Goal: Transaction & Acquisition: Purchase product/service

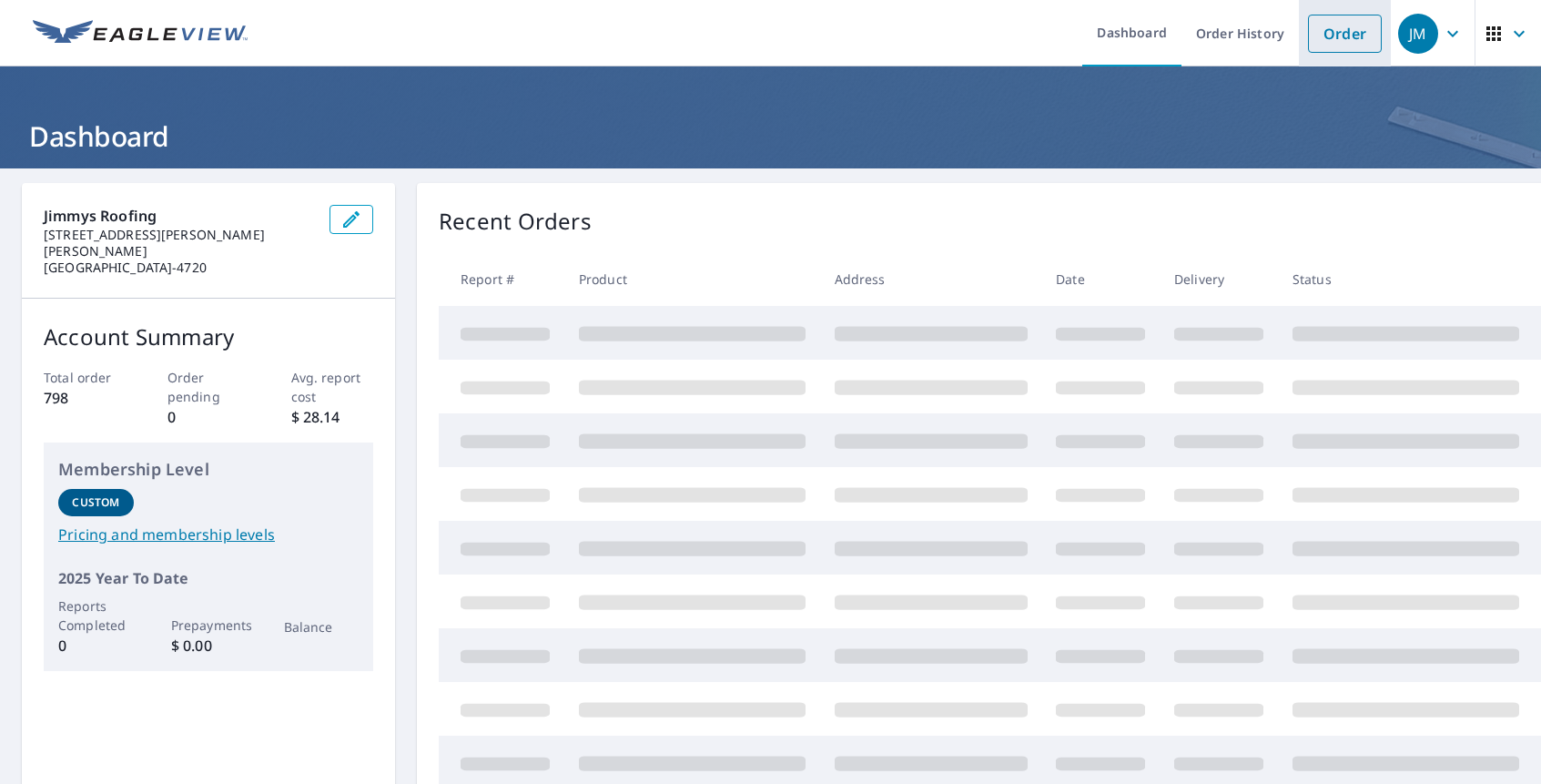
click at [1338, 38] on link "Order" at bounding box center [1345, 34] width 73 height 39
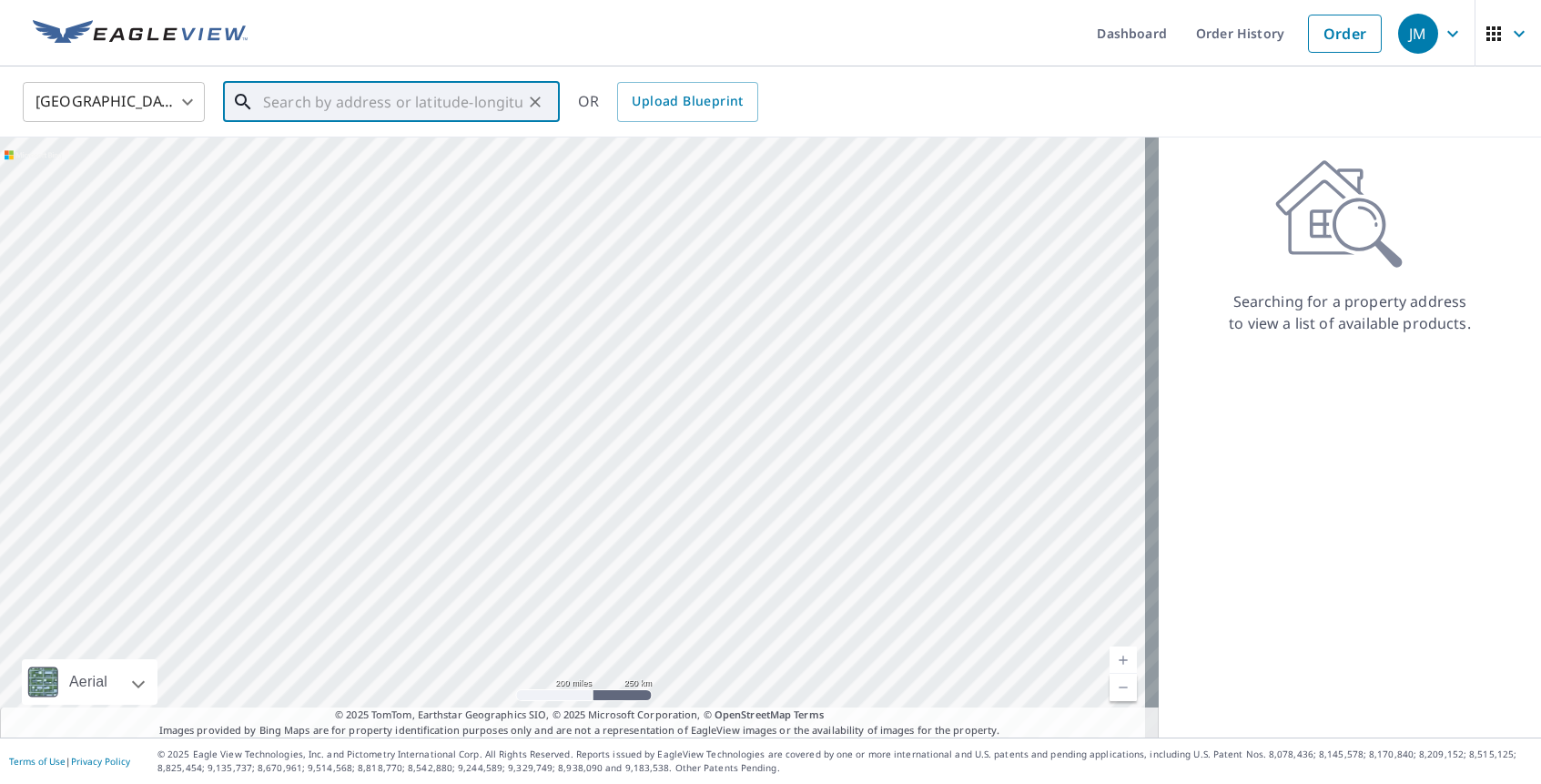
click at [383, 103] on input "text" at bounding box center [393, 102] width 259 height 51
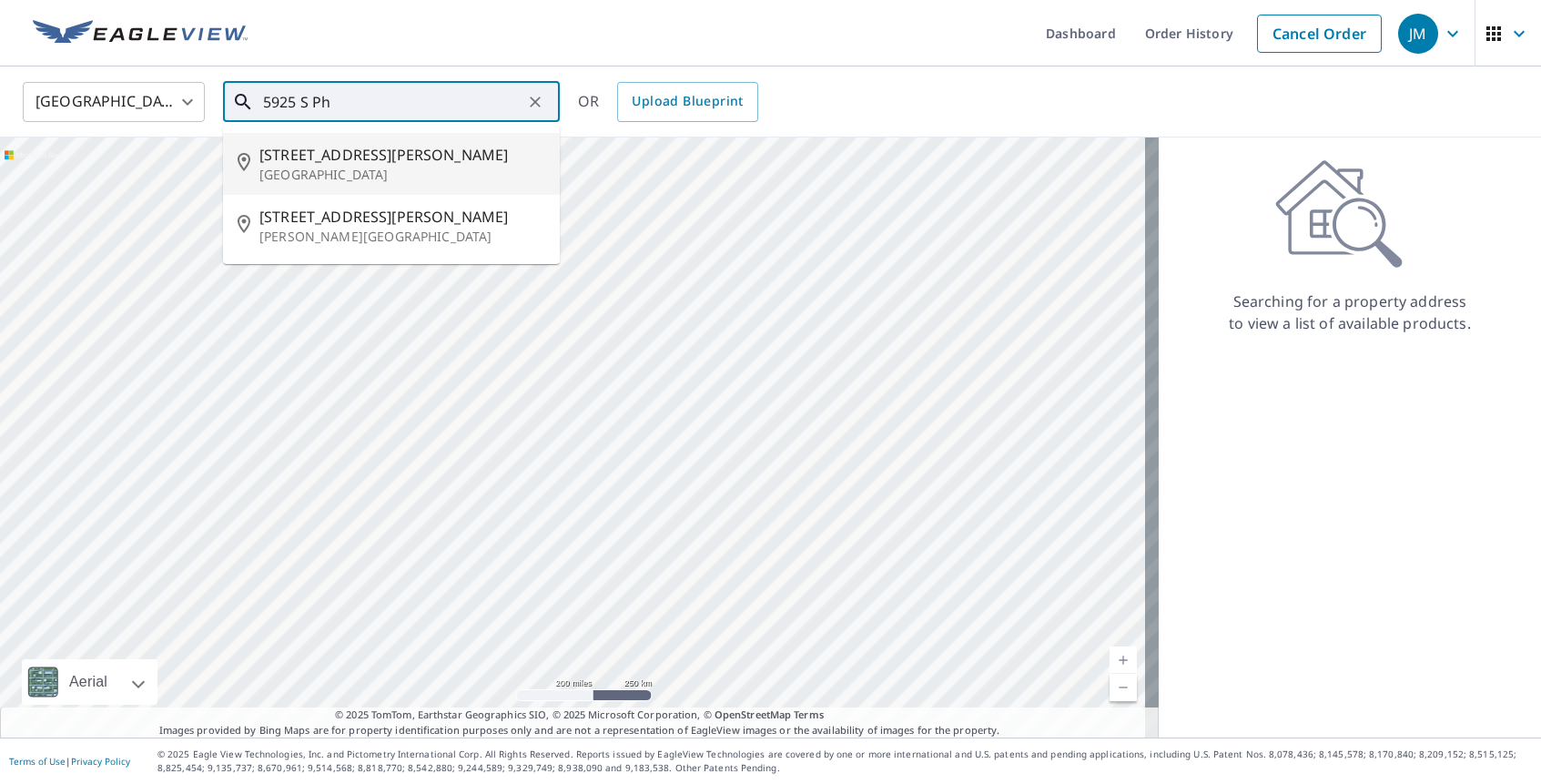
click at [436, 157] on span "[STREET_ADDRESS][PERSON_NAME]" at bounding box center [402, 155] width 286 height 22
type input "[STREET_ADDRESS][PERSON_NAME]"
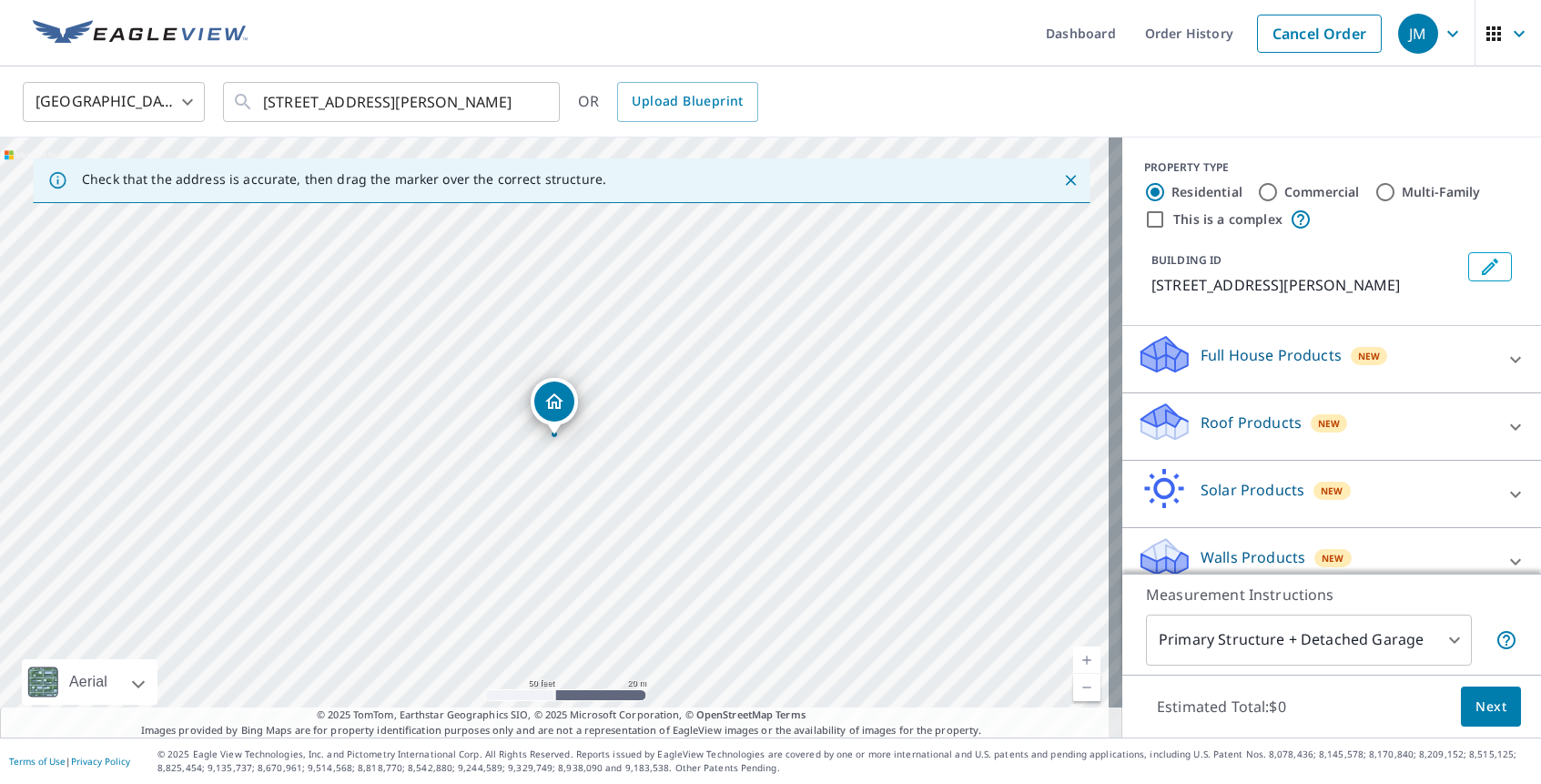
drag, startPoint x: 649, startPoint y: 410, endPoint x: 486, endPoint y: 734, distance: 362.7
click at [486, 734] on div "Check that the address is accurate, then drag the marker over the correct struc…" at bounding box center [561, 437] width 1122 height 600
click at [630, 481] on div "[STREET_ADDRESS][PERSON_NAME]" at bounding box center [561, 437] width 1122 height 600
drag, startPoint x: 617, startPoint y: 478, endPoint x: 549, endPoint y: 628, distance: 164.7
click at [549, 632] on div "[STREET_ADDRESS][PERSON_NAME]" at bounding box center [561, 437] width 1122 height 600
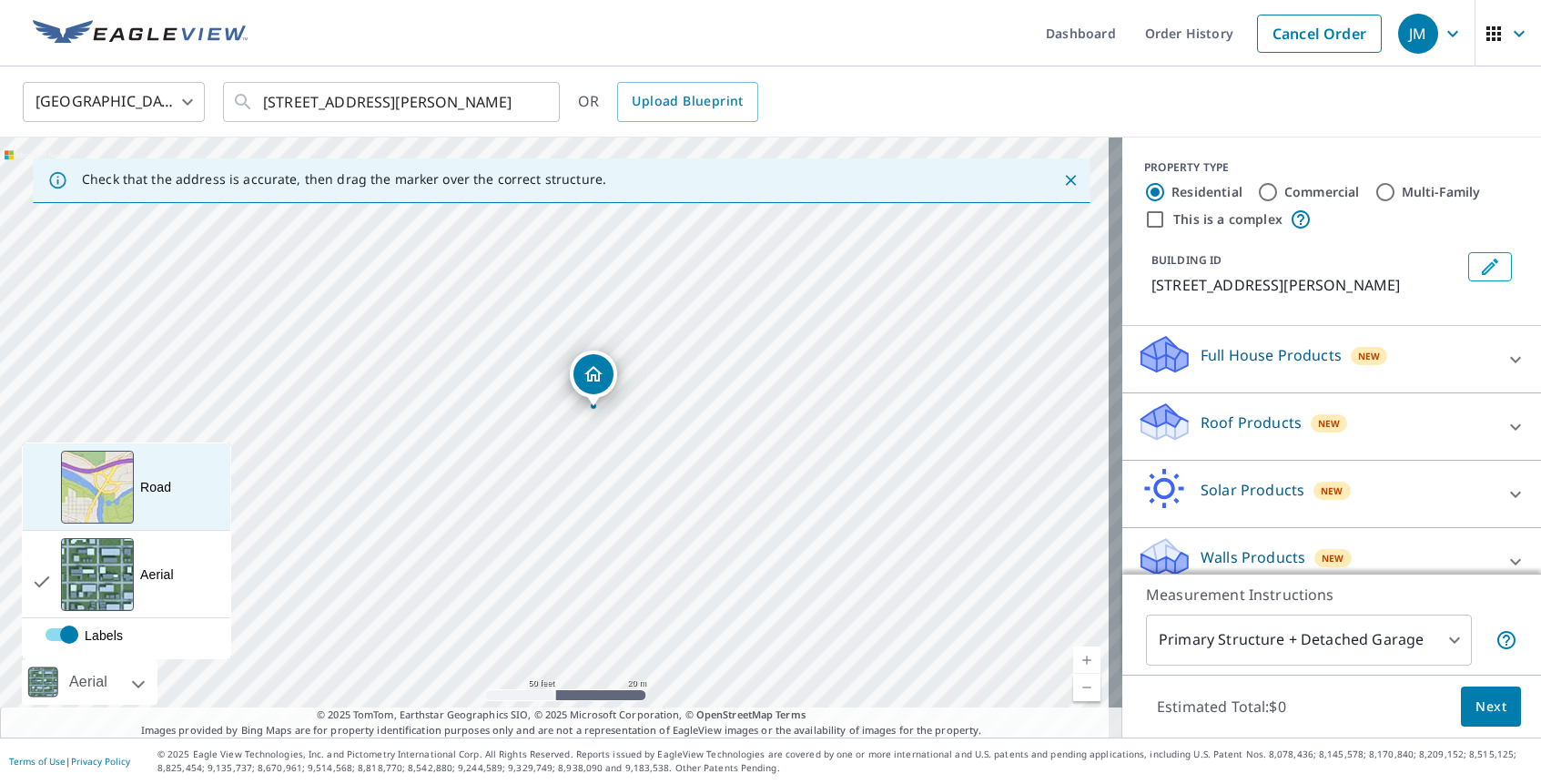
click at [117, 489] on div "View aerial and more..." at bounding box center [97, 486] width 73 height 73
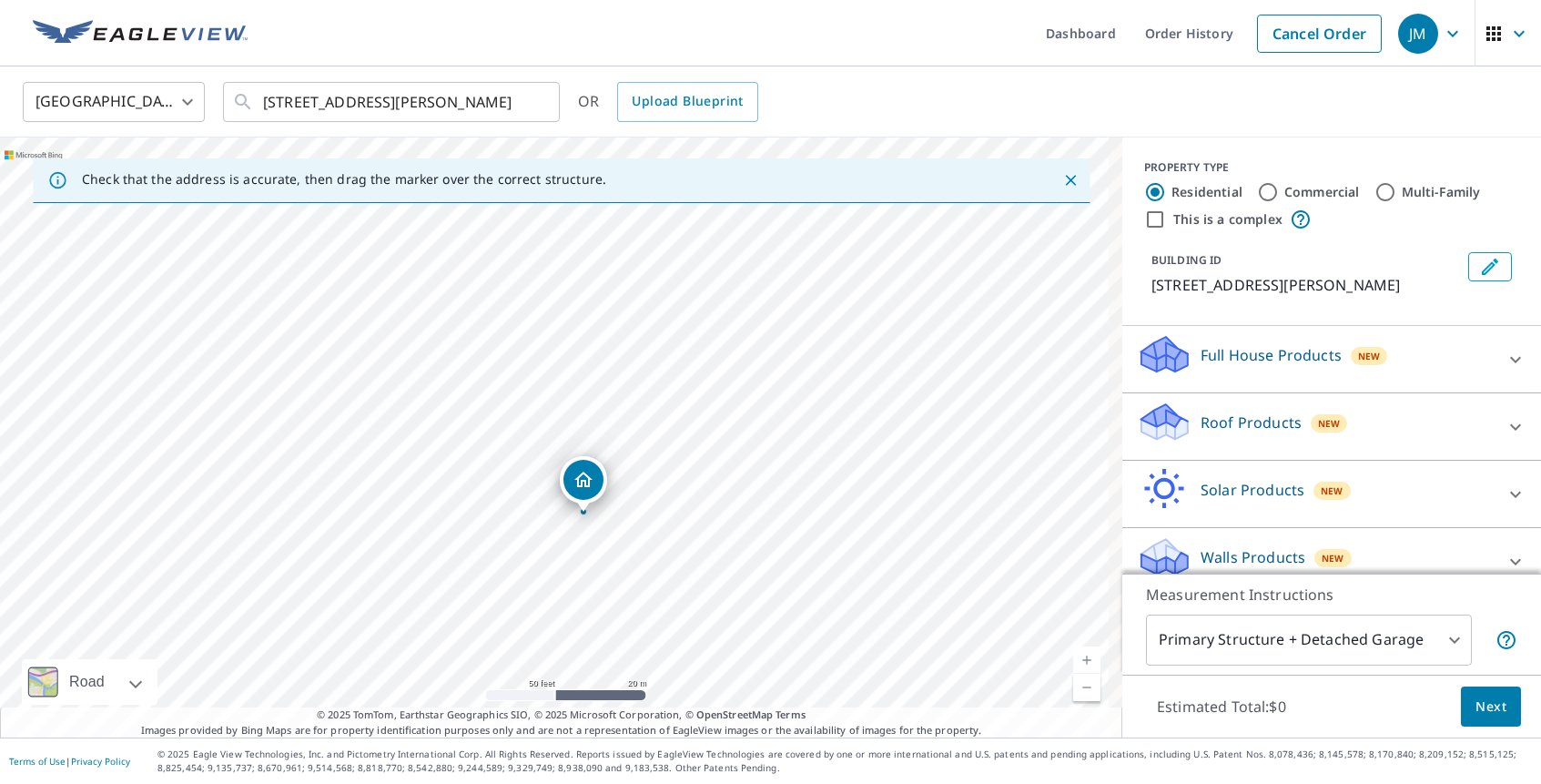
drag, startPoint x: 683, startPoint y: 454, endPoint x: 674, endPoint y: 560, distance: 106.4
click at [674, 560] on div "[STREET_ADDRESS][PERSON_NAME]" at bounding box center [561, 437] width 1122 height 600
click at [1082, 653] on link "Current Level 19, Zoom In" at bounding box center [1087, 660] width 27 height 27
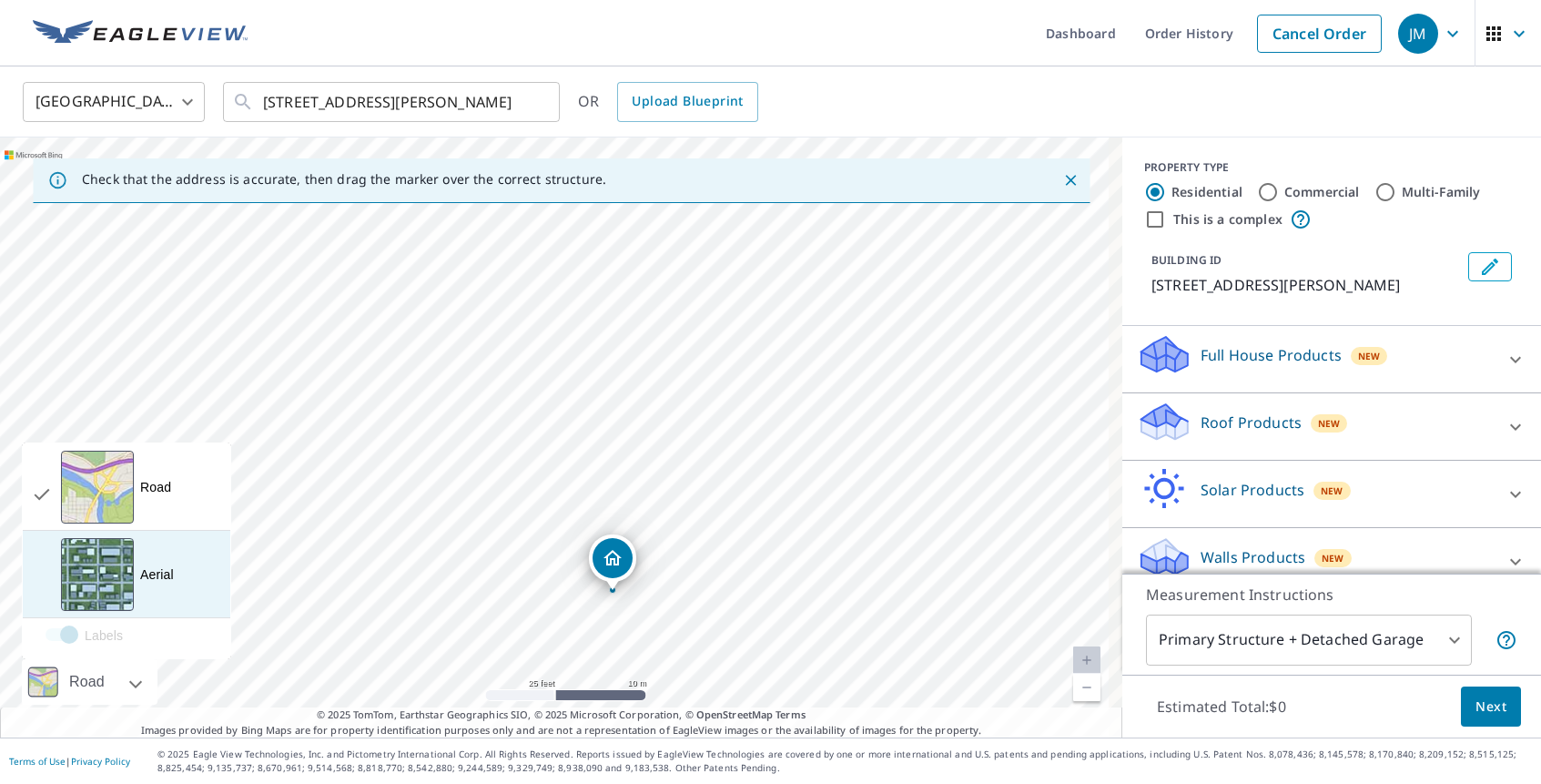
click at [100, 594] on div "View aerial and more..." at bounding box center [97, 574] width 73 height 73
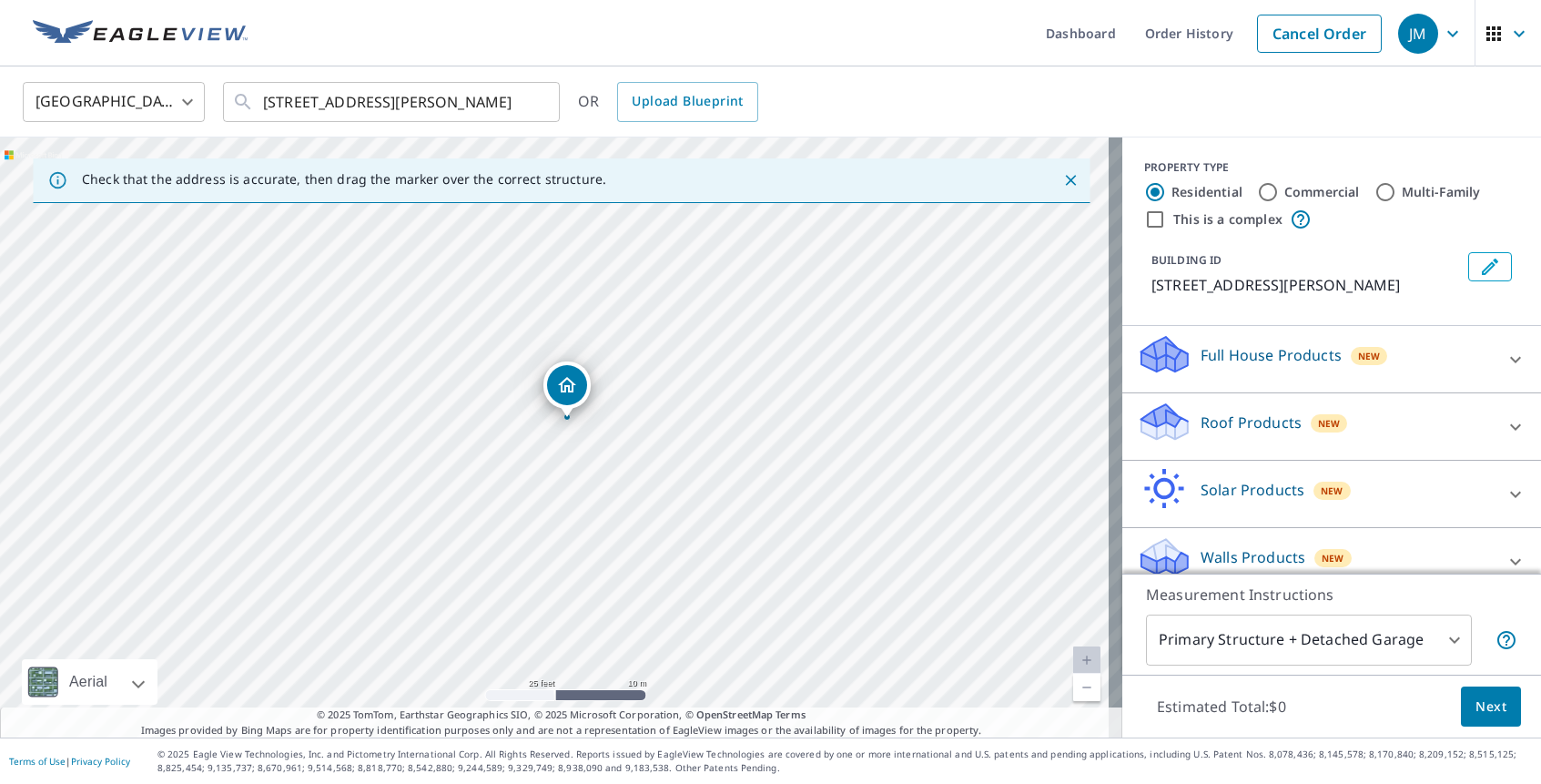
drag, startPoint x: 792, startPoint y: 399, endPoint x: 744, endPoint y: 233, distance: 172.8
click at [745, 232] on div "[STREET_ADDRESS][PERSON_NAME]" at bounding box center [561, 437] width 1122 height 600
drag, startPoint x: 643, startPoint y: 473, endPoint x: 673, endPoint y: 456, distance: 34.5
click at [673, 456] on div "[STREET_ADDRESS][PERSON_NAME]" at bounding box center [561, 437] width 1122 height 600
click at [594, 444] on div "[STREET_ADDRESS][PERSON_NAME]" at bounding box center [561, 437] width 1122 height 600
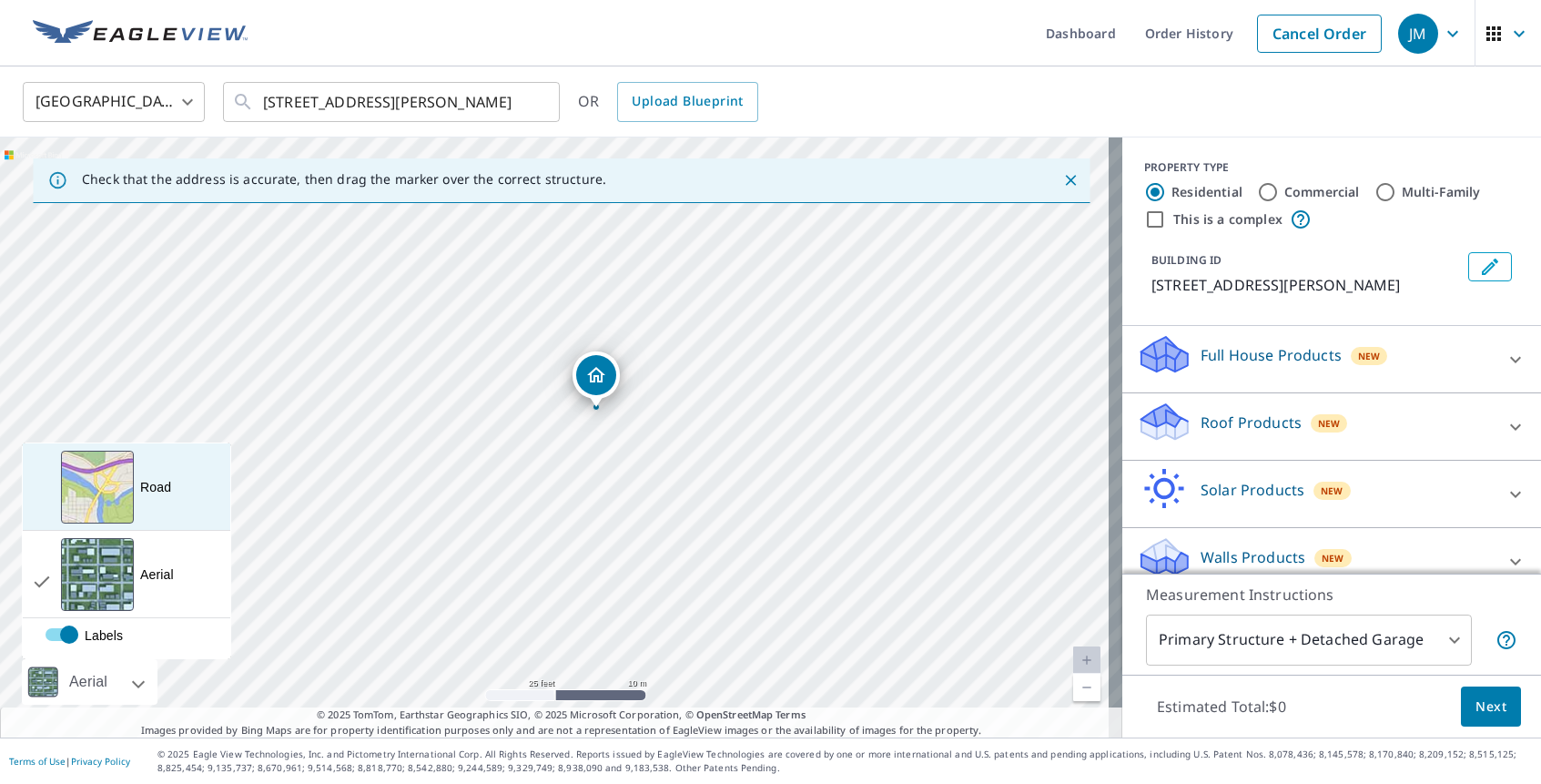
click at [118, 508] on div "View aerial and more..." at bounding box center [97, 486] width 73 height 73
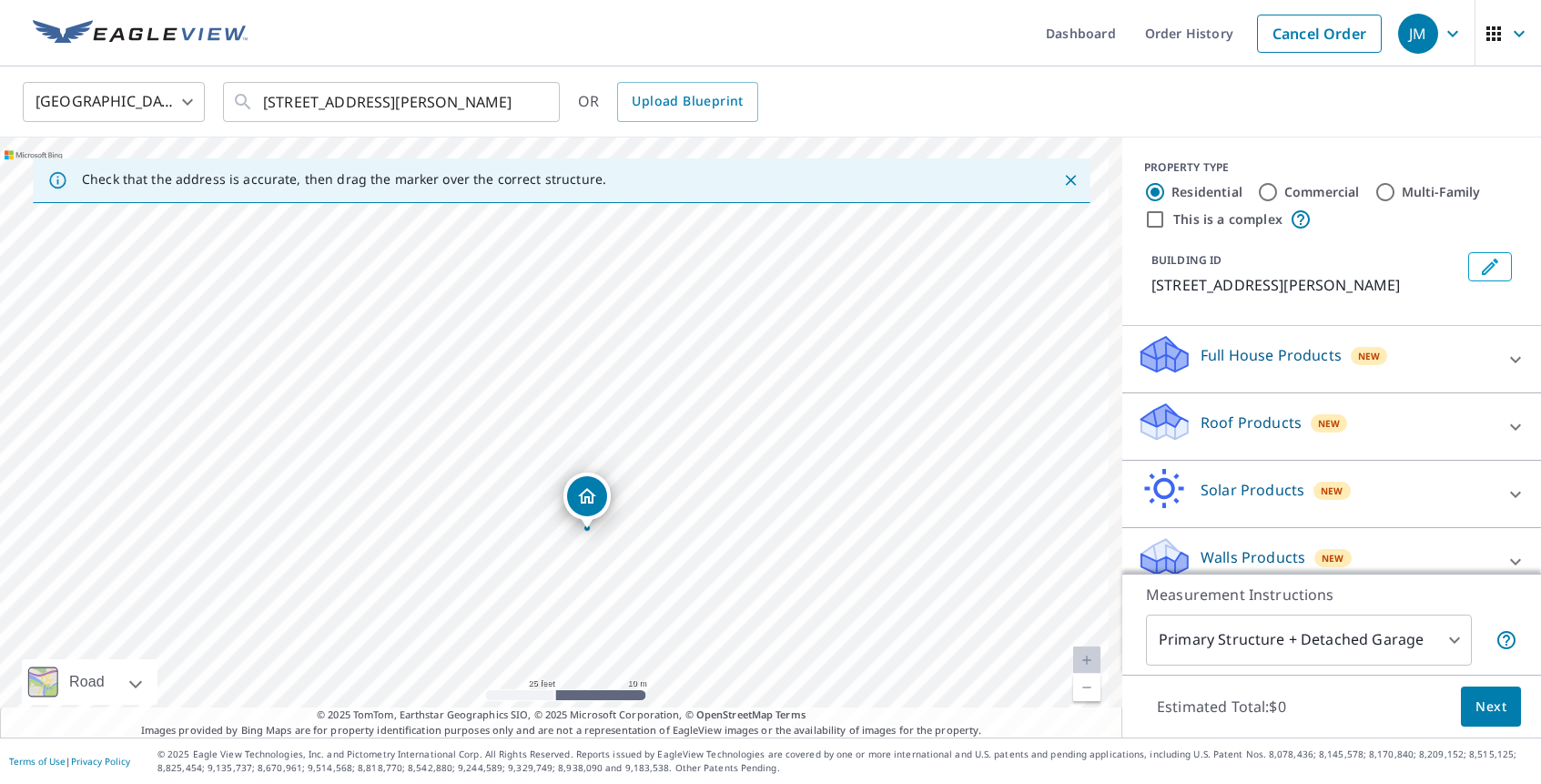
drag, startPoint x: 517, startPoint y: 411, endPoint x: 508, endPoint y: 532, distance: 121.3
click at [508, 532] on div "[STREET_ADDRESS][PERSON_NAME]" at bounding box center [561, 437] width 1122 height 600
drag, startPoint x: 579, startPoint y: 492, endPoint x: 569, endPoint y: 419, distance: 73.7
drag, startPoint x: 780, startPoint y: 476, endPoint x: 849, endPoint y: 559, distance: 107.9
click at [878, 579] on div "[STREET_ADDRESS][PERSON_NAME]" at bounding box center [561, 437] width 1122 height 600
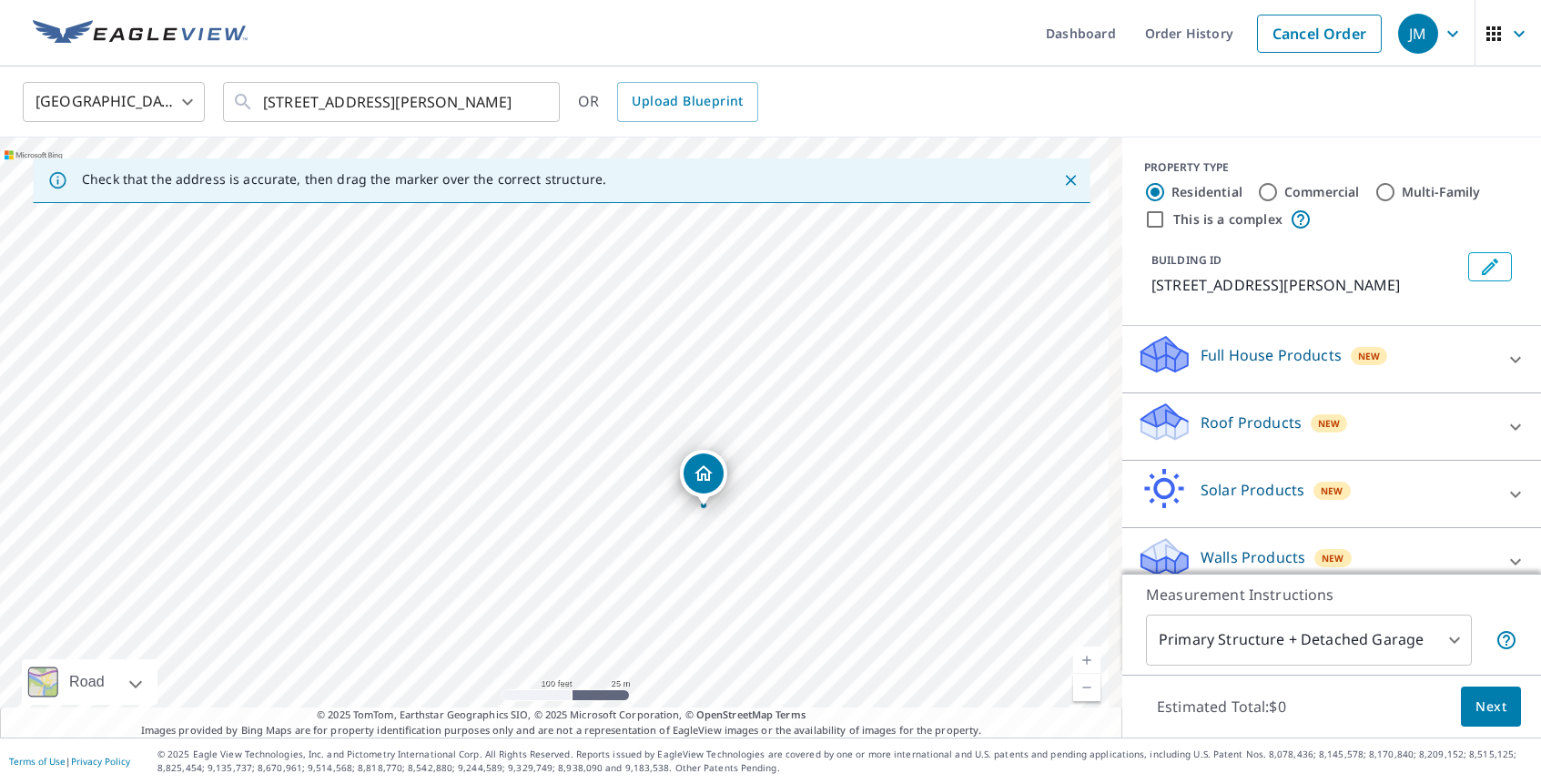
drag, startPoint x: 883, startPoint y: 552, endPoint x: 798, endPoint y: 508, distance: 95.7
click at [798, 508] on div "[STREET_ADDRESS][PERSON_NAME]" at bounding box center [561, 437] width 1122 height 600
drag, startPoint x: 680, startPoint y: 483, endPoint x: 831, endPoint y: 433, distance: 159.1
click at [831, 433] on div "[STREET_ADDRESS][PERSON_NAME]" at bounding box center [561, 437] width 1122 height 600
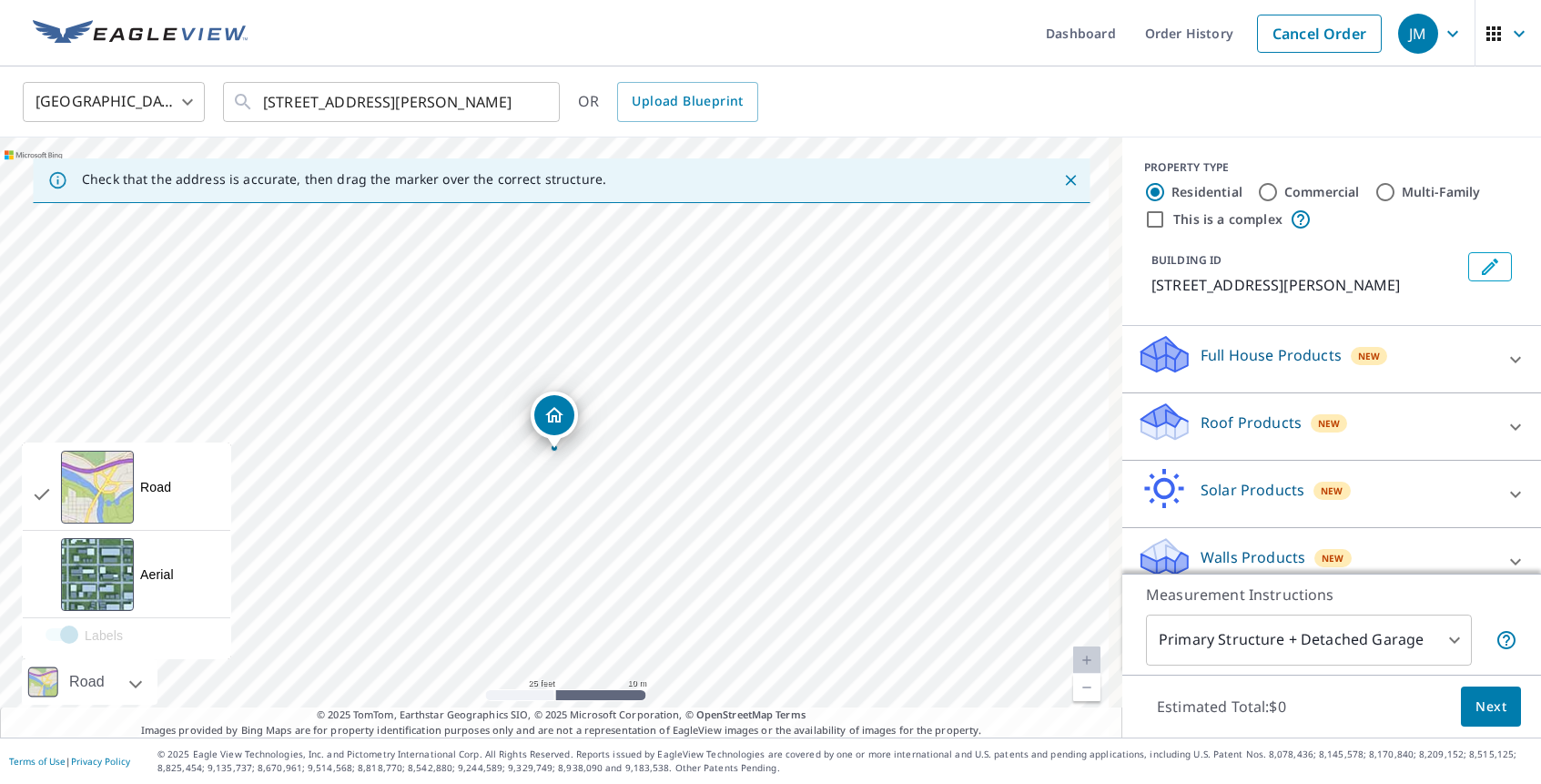
click at [140, 679] on div "Road" at bounding box center [90, 682] width 135 height 45
click at [115, 573] on div "View aerial and more..." at bounding box center [97, 574] width 73 height 73
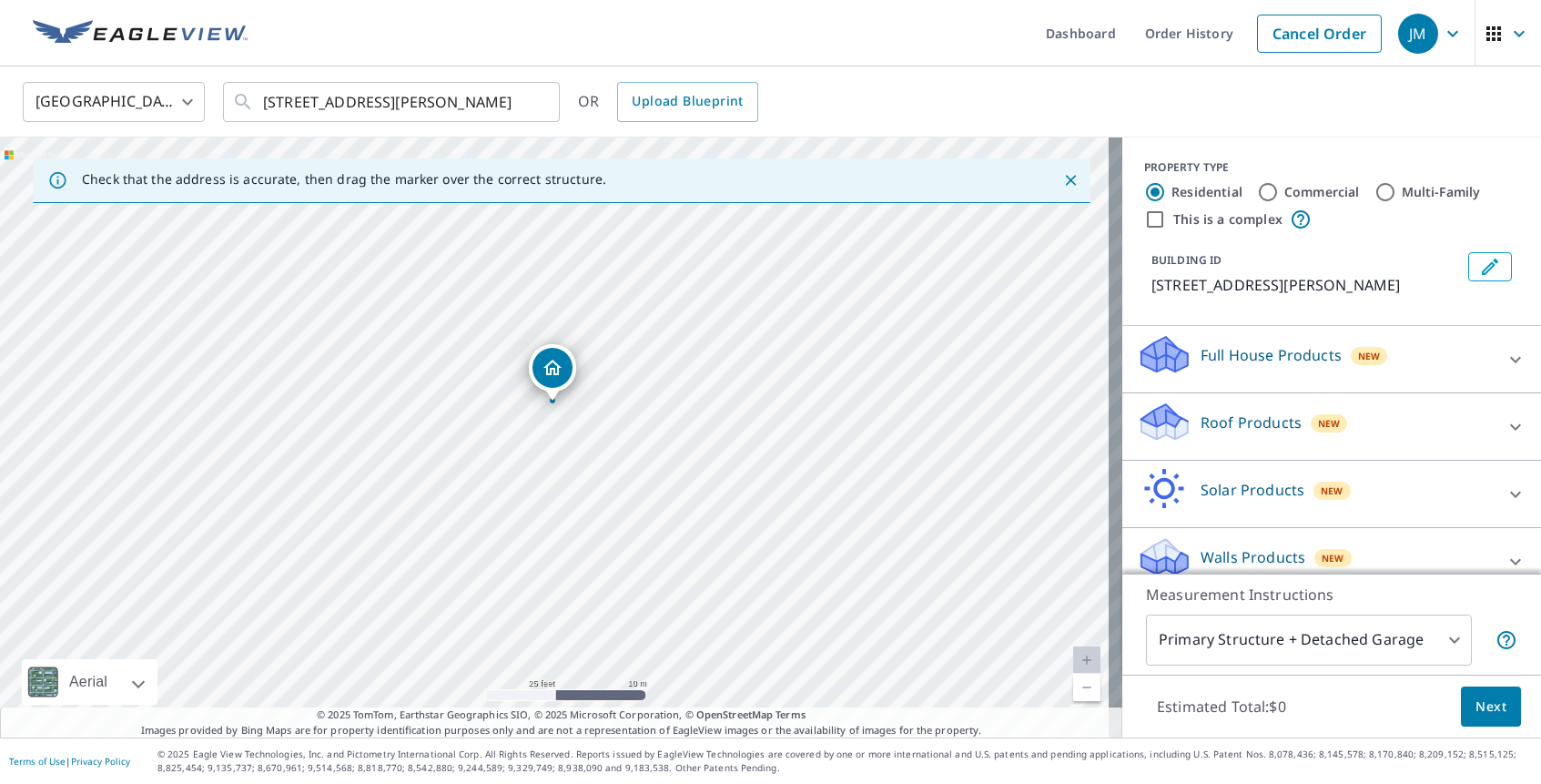
drag, startPoint x: 677, startPoint y: 490, endPoint x: 676, endPoint y: 449, distance: 41.0
click at [676, 449] on div "[STREET_ADDRESS][PERSON_NAME]" at bounding box center [561, 437] width 1122 height 600
drag, startPoint x: 569, startPoint y: 373, endPoint x: 582, endPoint y: 414, distance: 43.0
click at [1441, 646] on body "JM JM Dashboard Order History Cancel Order JM [GEOGRAPHIC_DATA] [GEOGRAPHIC_DAT…" at bounding box center [770, 392] width 1541 height 784
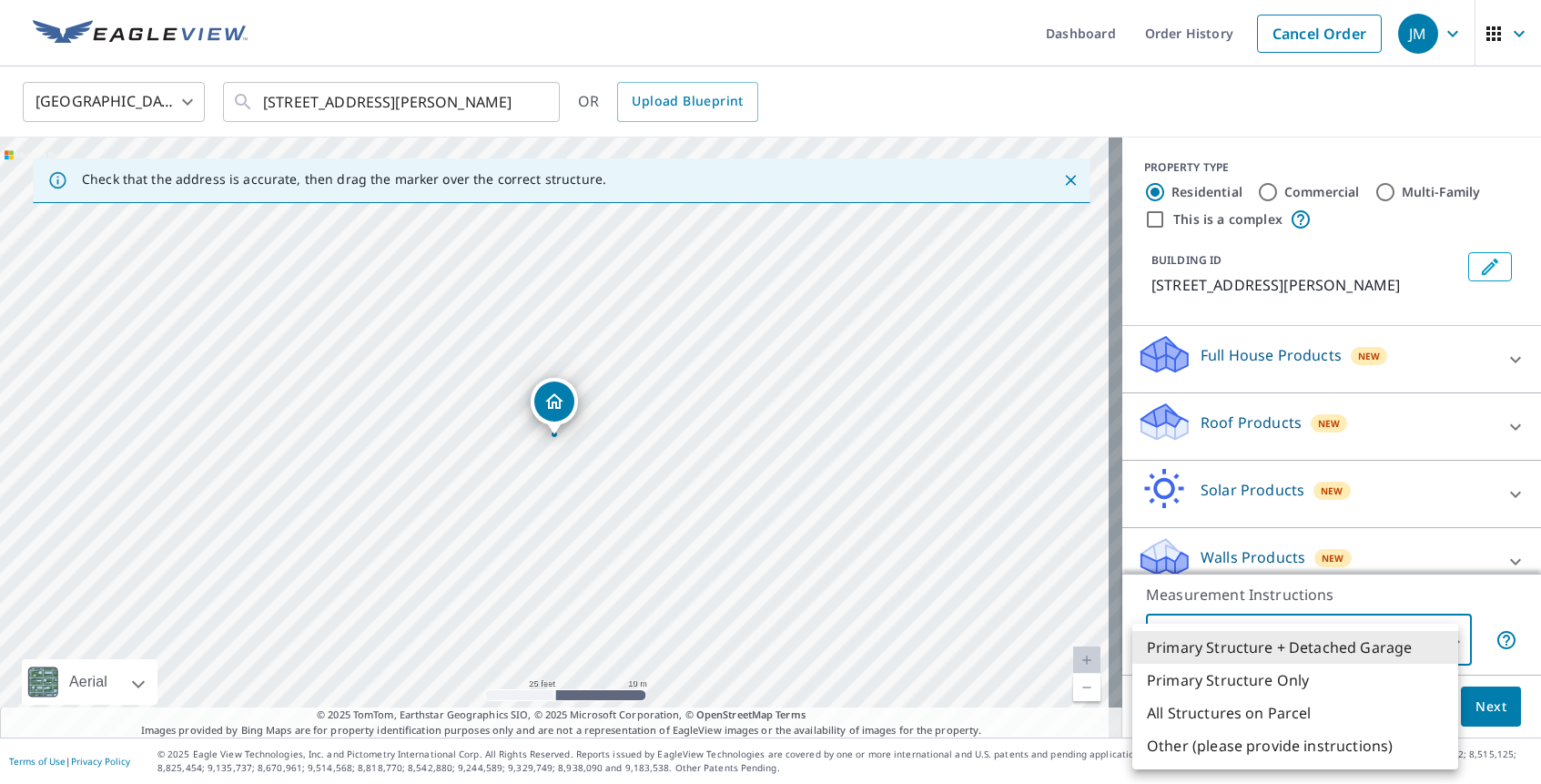
click at [1307, 686] on li "Primary Structure Only" at bounding box center [1295, 681] width 326 height 33
type input "2"
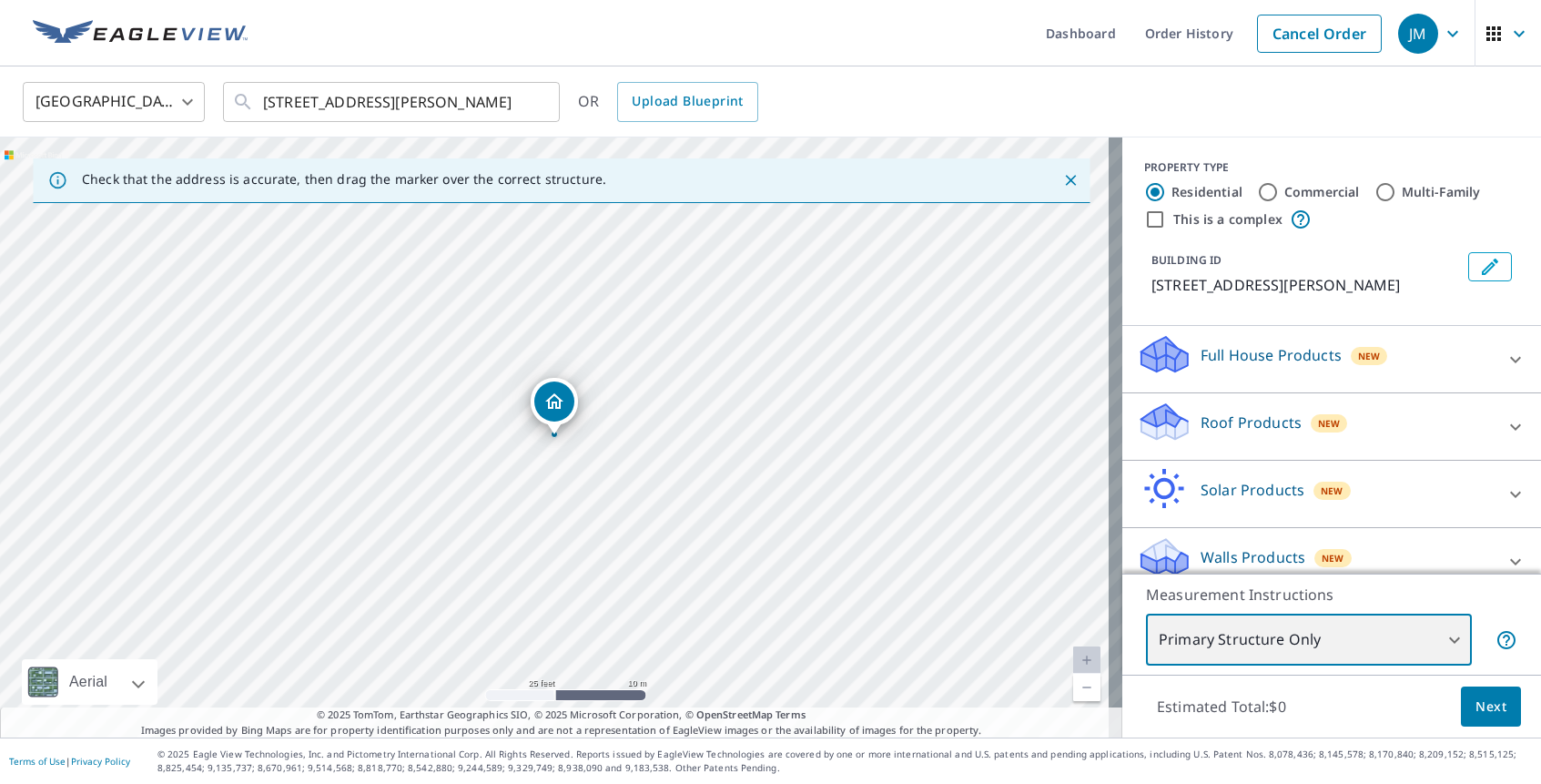
scroll to position [22, 0]
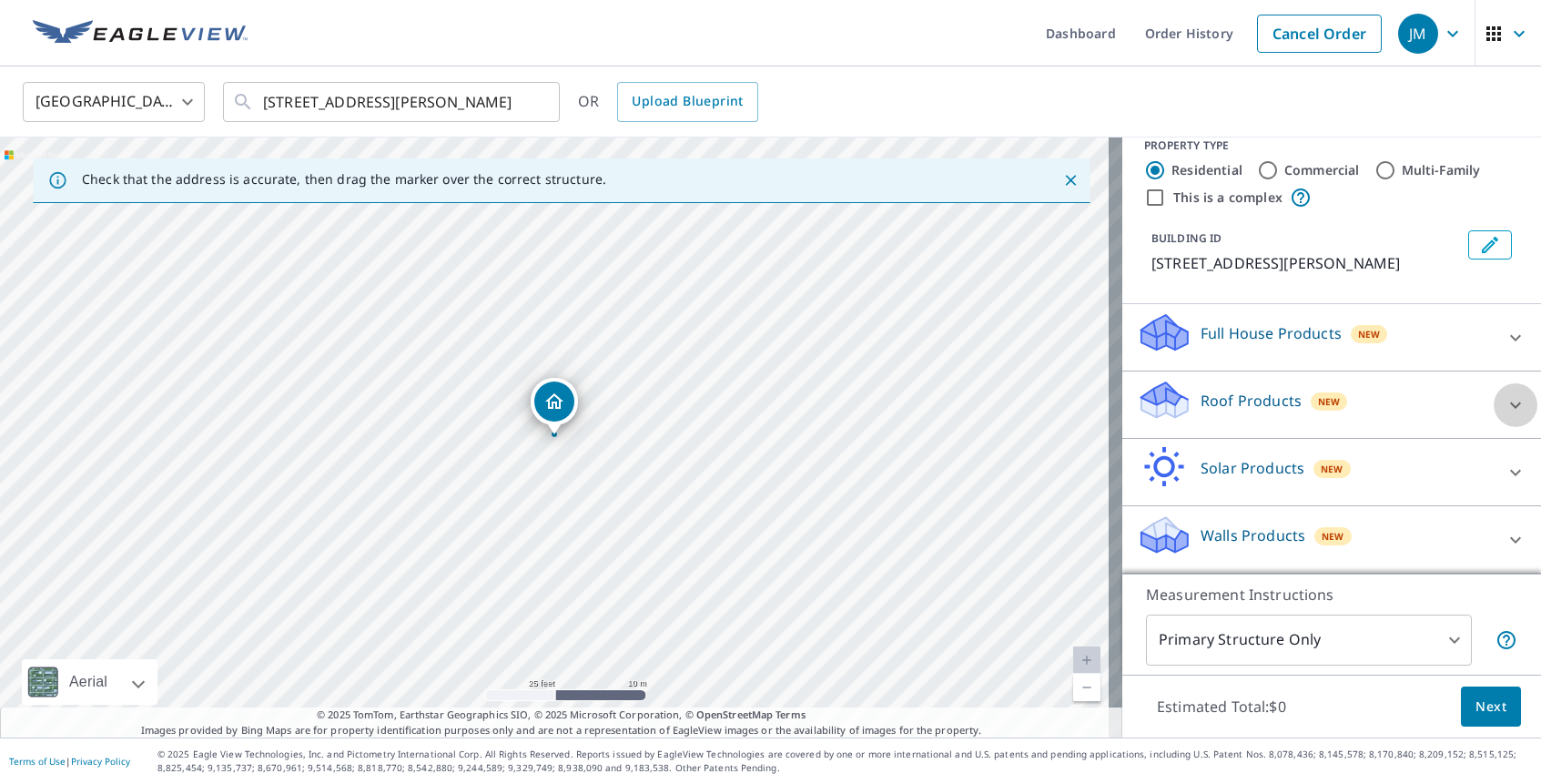
click at [1494, 409] on div at bounding box center [1515, 404] width 44 height 44
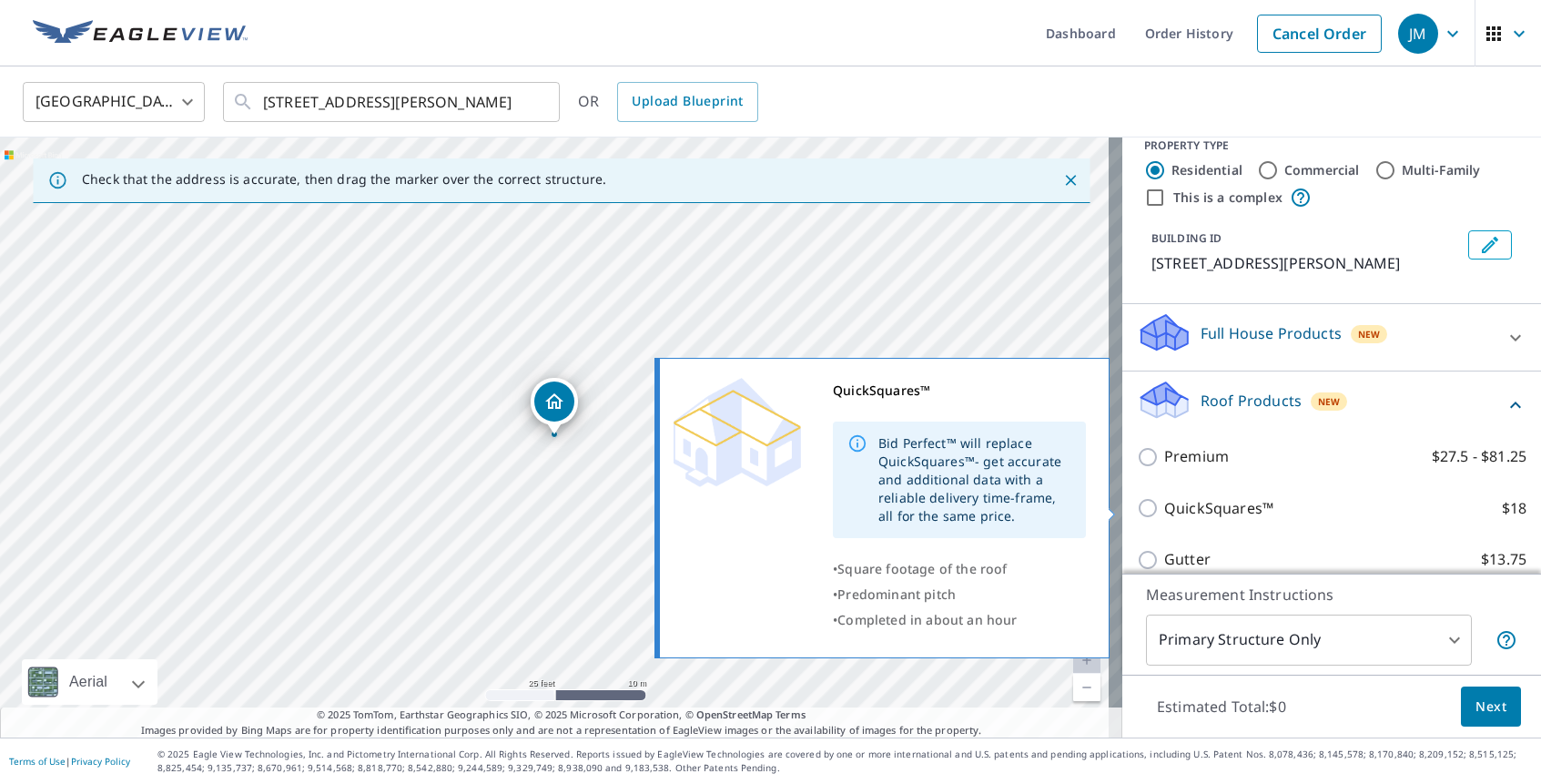
click at [1137, 506] on input "QuickSquares™ $18" at bounding box center [1150, 508] width 27 height 22
checkbox input "true"
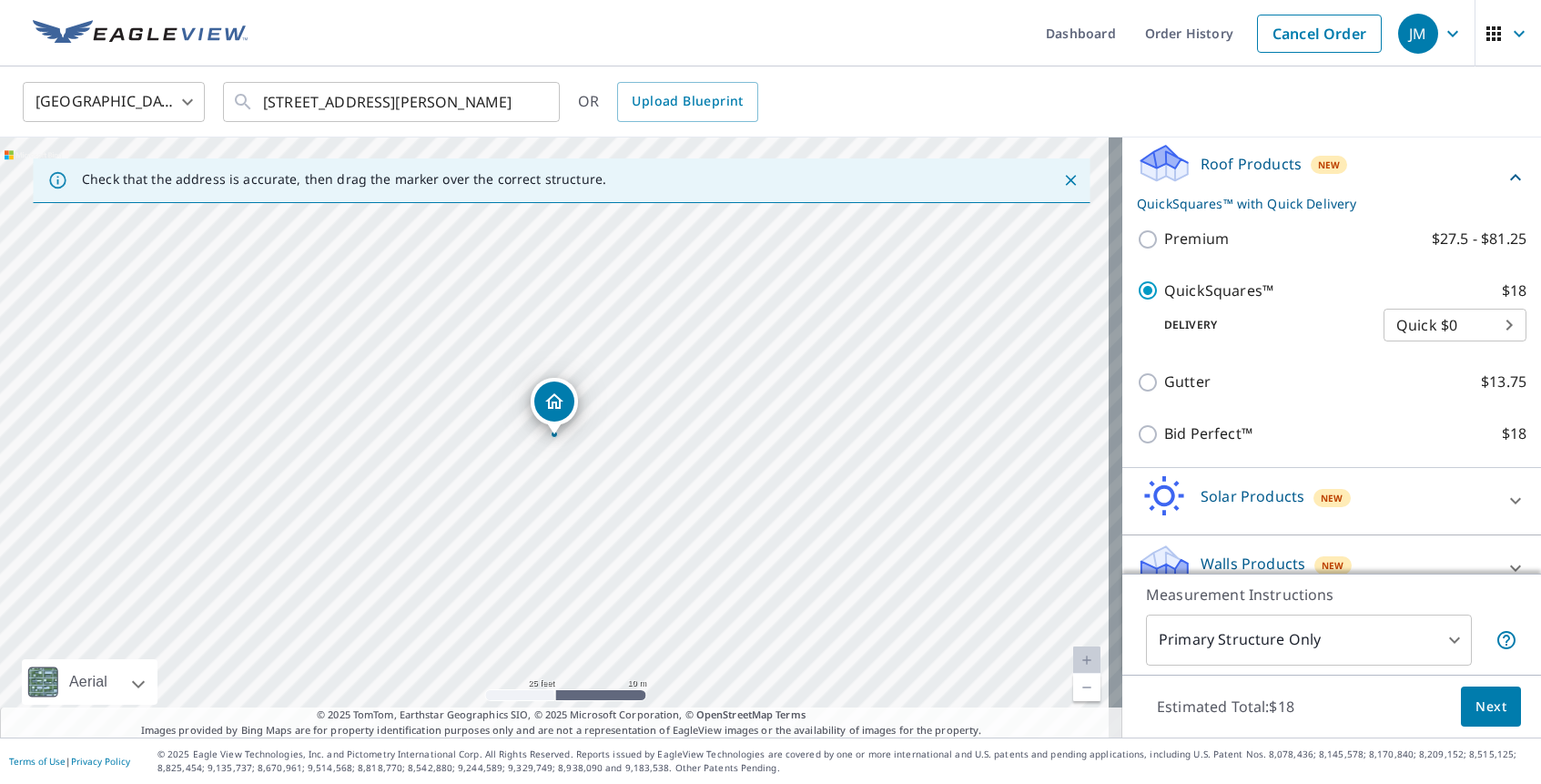
scroll to position [267, 0]
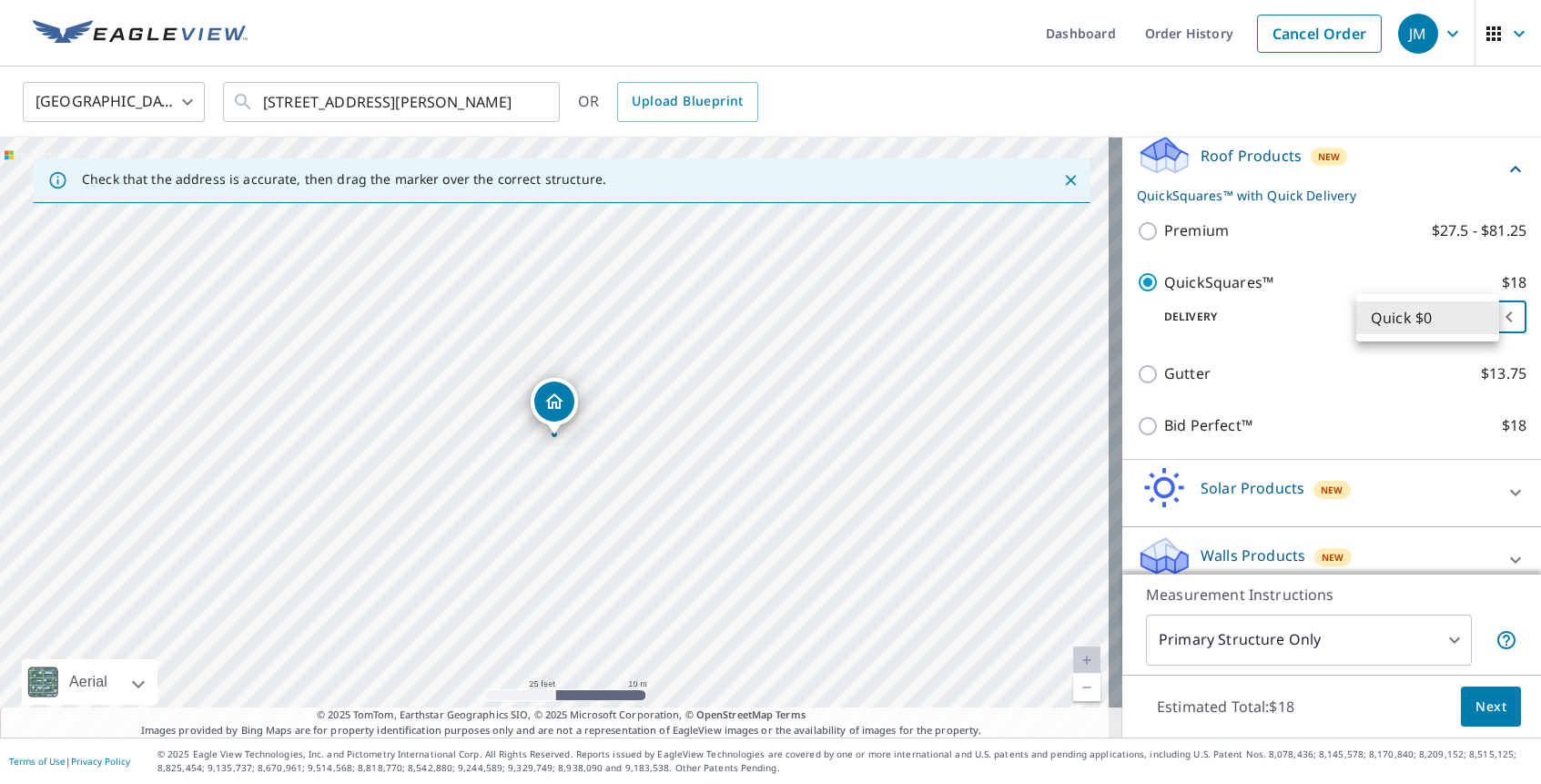
click at [1469, 325] on body "JM JM Dashboard Order History Cancel Order JM [GEOGRAPHIC_DATA] [GEOGRAPHIC_DAT…" at bounding box center [770, 392] width 1541 height 784
click at [1475, 321] on li "Quick $0" at bounding box center [1428, 318] width 143 height 33
click at [1476, 707] on span "Next" at bounding box center [1492, 707] width 31 height 23
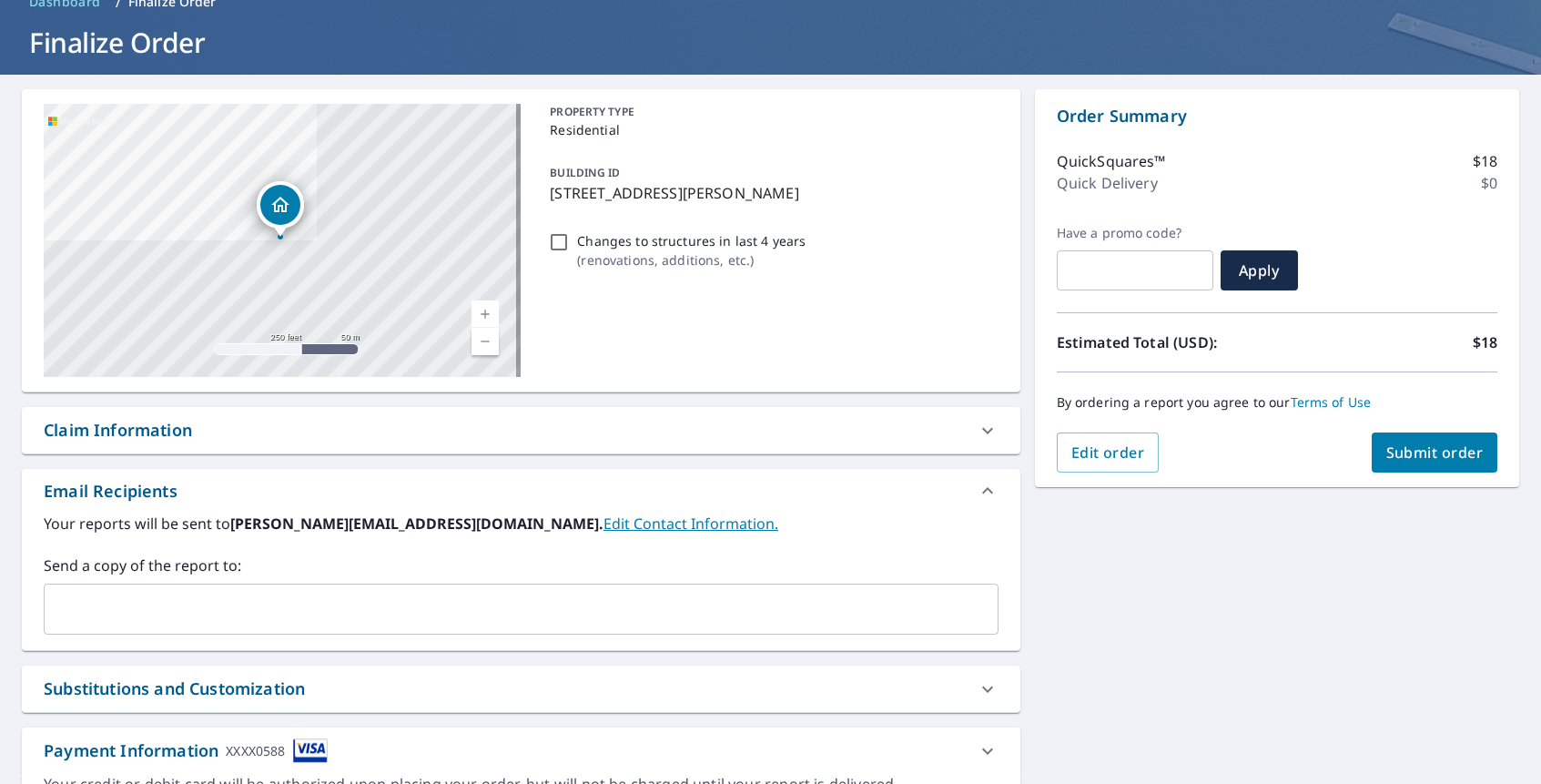
scroll to position [189, 0]
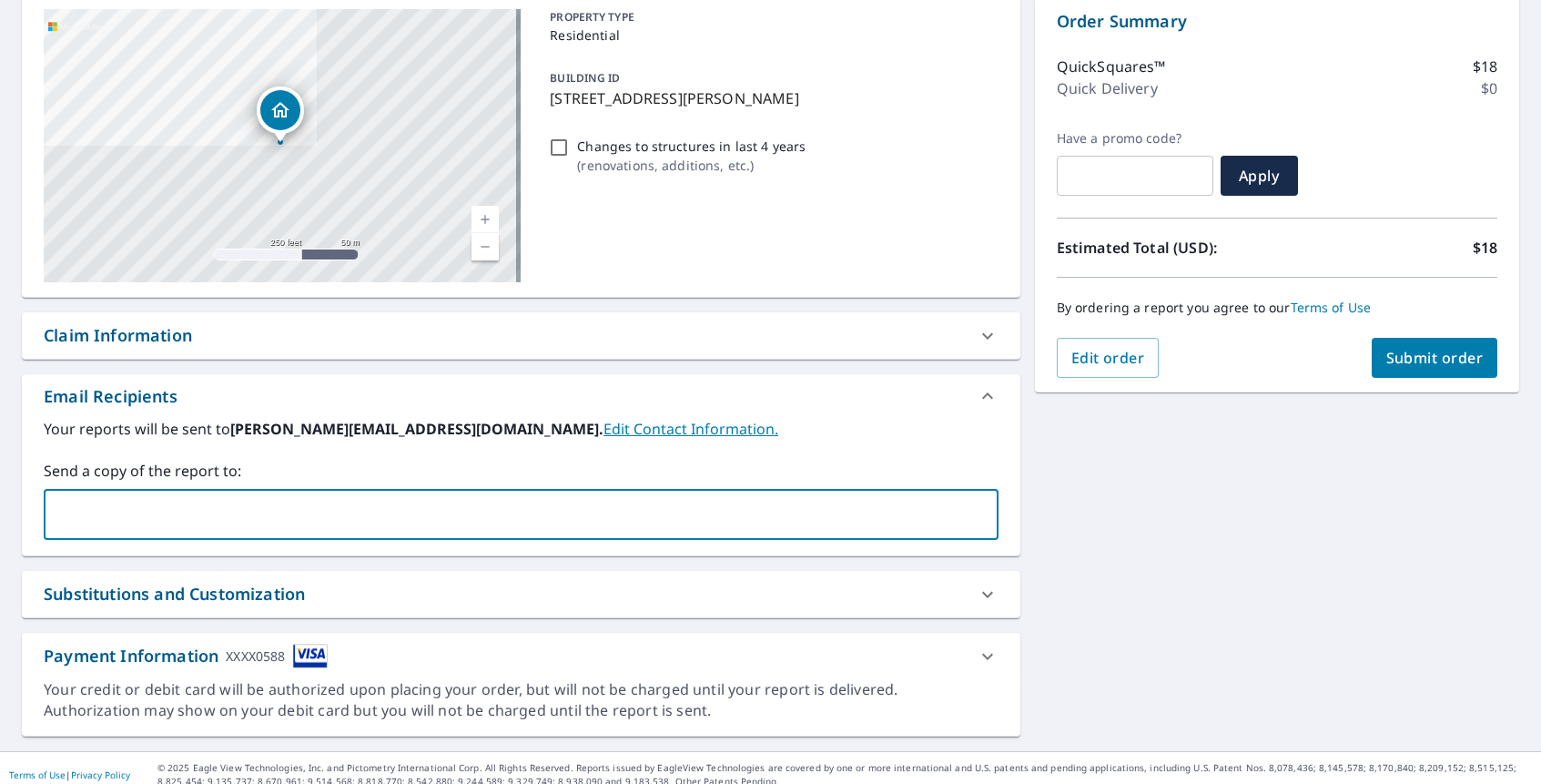
click at [181, 508] on input "text" at bounding box center [508, 514] width 912 height 35
type input "[EMAIL_ADDRESS][DOMAIN_NAME]"
click at [1441, 340] on button "Submit order" at bounding box center [1435, 357] width 127 height 40
checkbox input "true"
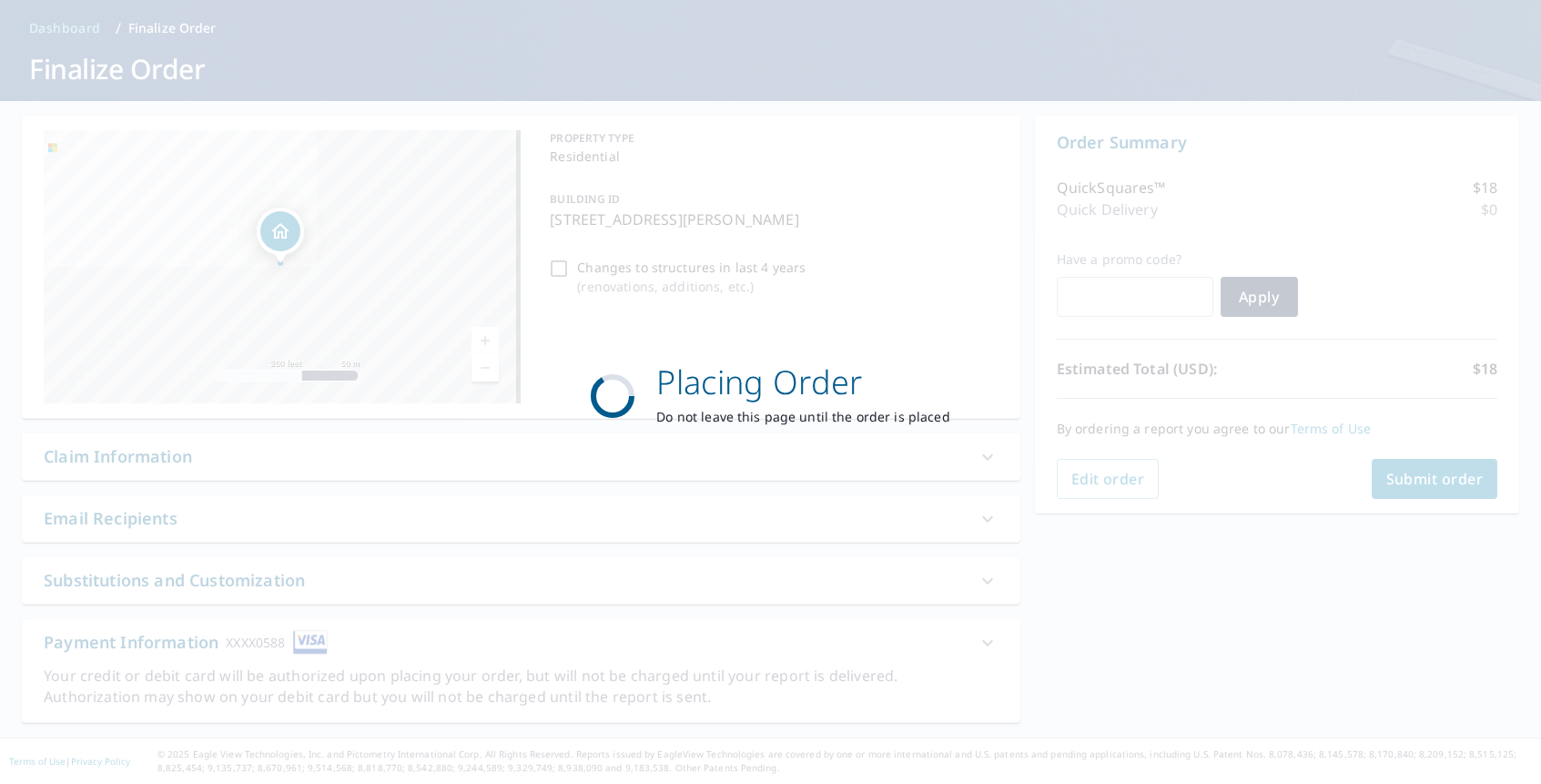
scroll to position [68, 0]
